Goal: Information Seeking & Learning: Compare options

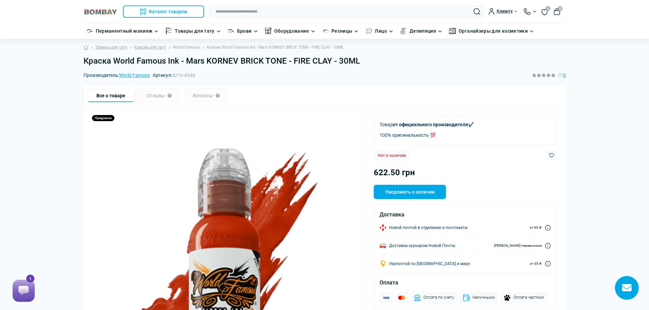
click at [187, 48] on link "World Famous" at bounding box center [186, 47] width 27 height 6
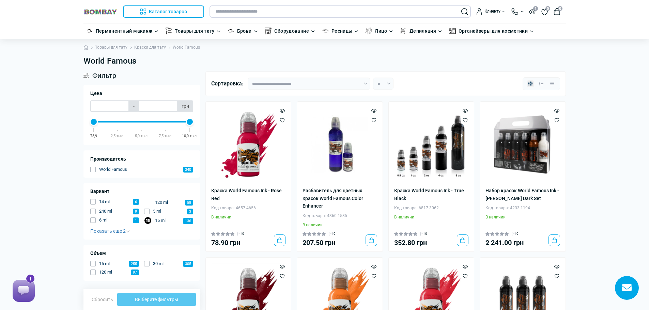
click at [231, 15] on input "text" at bounding box center [340, 11] width 261 height 12
type input "*****"
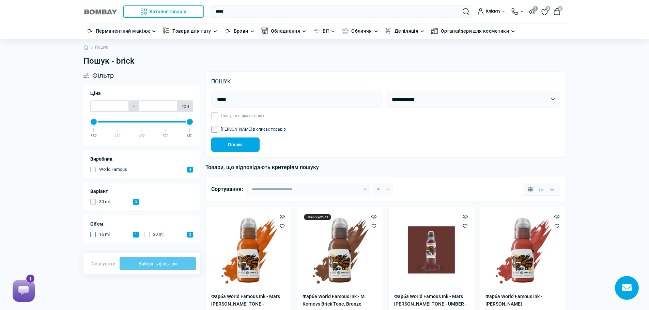
click at [94, 235] on span "button" at bounding box center [92, 234] width 5 height 5
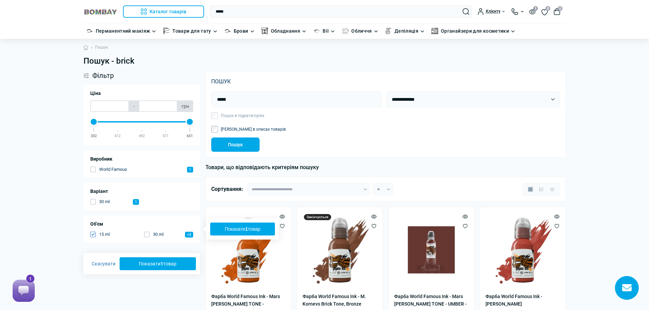
click at [228, 228] on button "Показати 1 товар" at bounding box center [242, 229] width 65 height 13
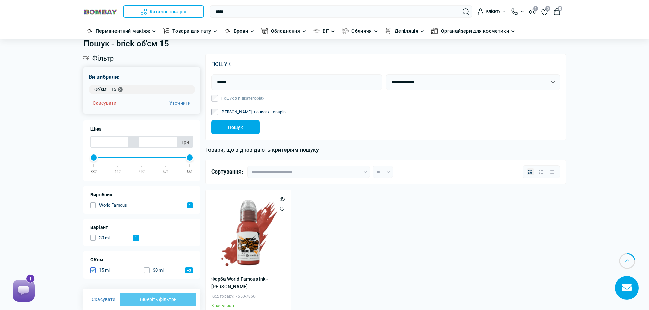
scroll to position [68, 0]
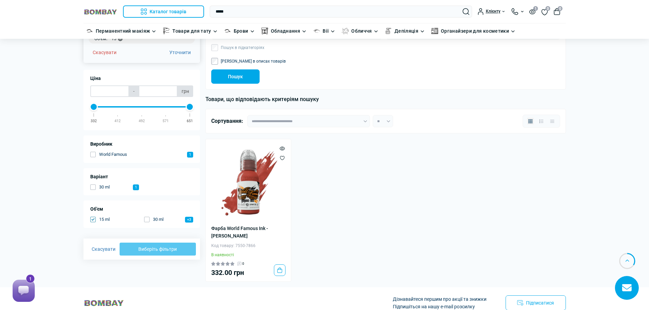
click at [104, 220] on span "15 ml" at bounding box center [104, 219] width 11 height 7
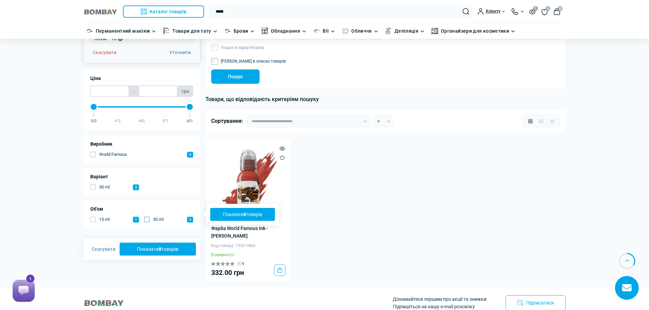
click at [148, 220] on span "button" at bounding box center [146, 219] width 5 height 5
click at [150, 249] on button "Показати 3 товари" at bounding box center [158, 249] width 76 height 13
